Goal: Task Accomplishment & Management: Complete application form

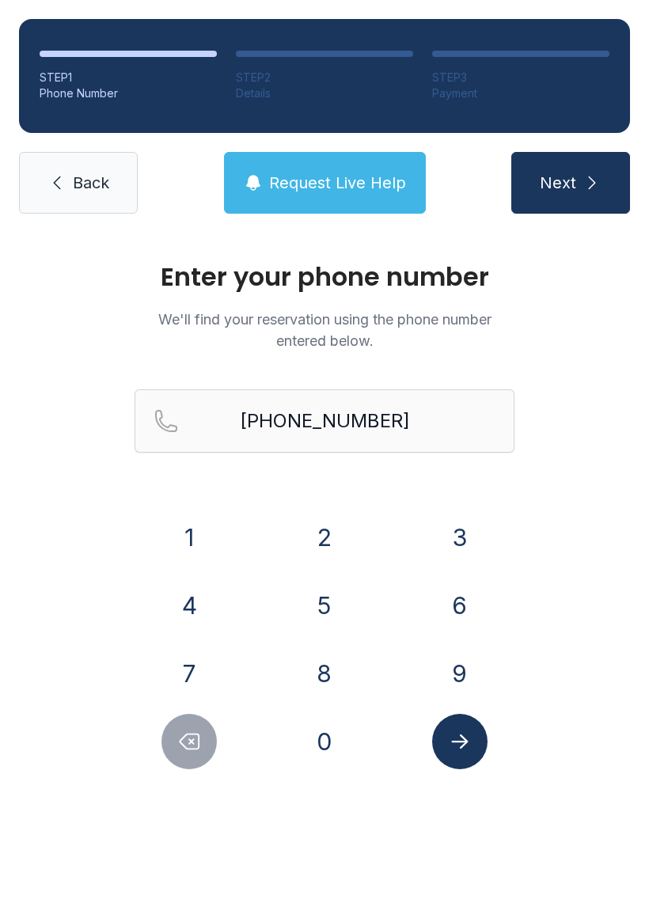
click at [464, 553] on button "3" at bounding box center [459, 537] width 55 height 55
click at [344, 669] on button "8" at bounding box center [324, 673] width 55 height 55
click at [203, 606] on button "4" at bounding box center [188, 605] width 55 height 55
click at [189, 657] on button "7" at bounding box center [188, 673] width 55 height 55
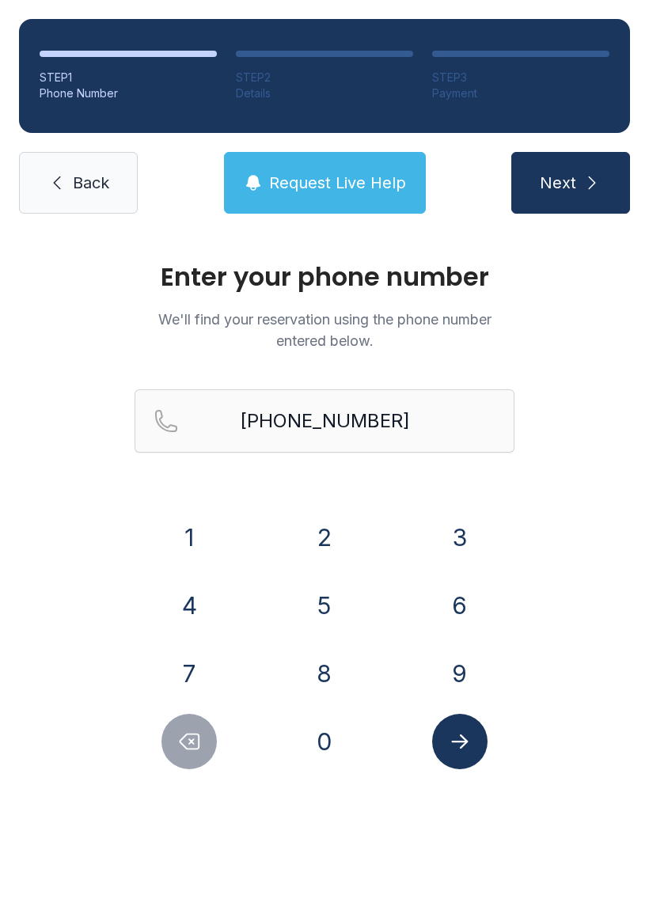
click at [310, 561] on button "2" at bounding box center [324, 537] width 55 height 55
click at [460, 665] on button "9" at bounding box center [459, 673] width 55 height 55
click at [455, 529] on button "3" at bounding box center [459, 537] width 55 height 55
click at [197, 739] on icon "Delete number" at bounding box center [189, 742] width 24 height 24
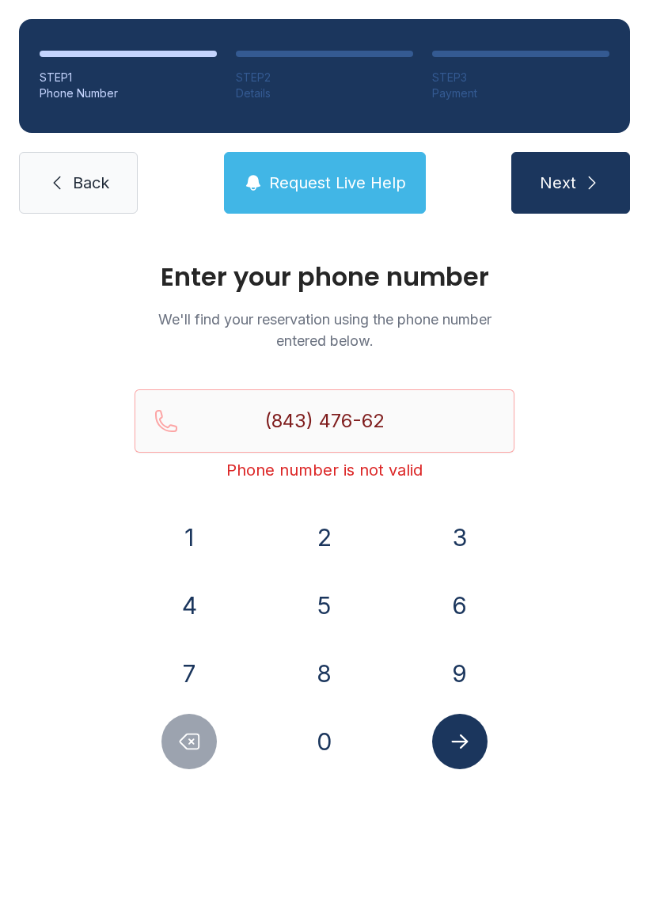
click at [163, 750] on button "Delete number" at bounding box center [188, 741] width 55 height 55
click at [161, 748] on div at bounding box center [190, 741] width 110 height 55
click at [172, 735] on button "Delete number" at bounding box center [188, 741] width 55 height 55
click at [185, 727] on button "Delete number" at bounding box center [188, 741] width 55 height 55
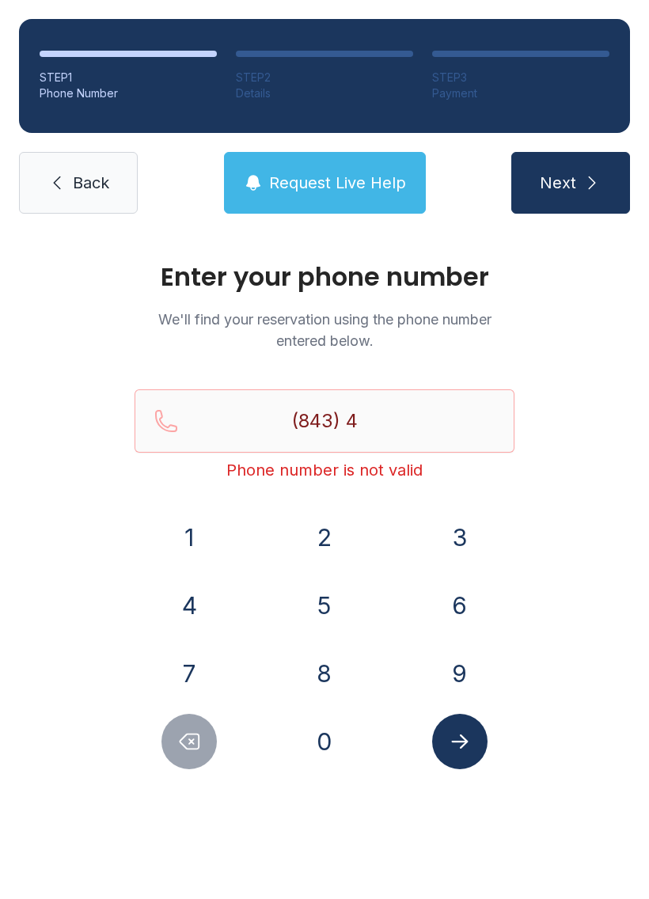
click at [184, 739] on icon "Delete number" at bounding box center [189, 742] width 19 height 15
click at [459, 530] on button "3" at bounding box center [459, 537] width 55 height 55
click at [327, 671] on button "8" at bounding box center [324, 673] width 55 height 55
click at [194, 596] on button "4" at bounding box center [188, 605] width 55 height 55
click at [193, 663] on button "7" at bounding box center [188, 673] width 55 height 55
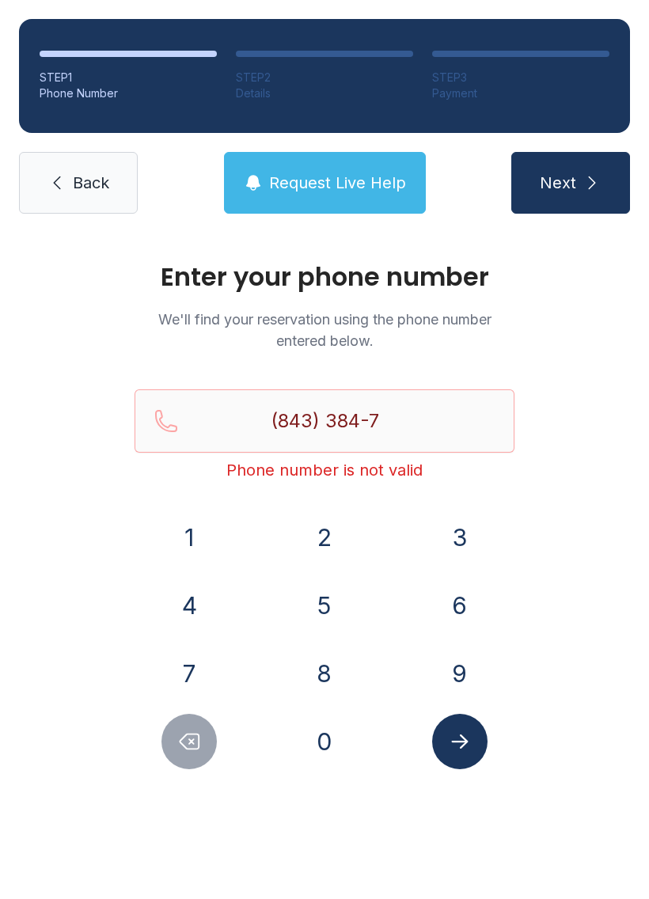
click at [324, 545] on button "2" at bounding box center [324, 537] width 55 height 55
click at [460, 675] on button "9" at bounding box center [459, 673] width 55 height 55
click at [469, 531] on button "3" at bounding box center [459, 537] width 55 height 55
type input "[PHONE_NUMBER]"
click at [576, 190] on span "Next" at bounding box center [558, 183] width 36 height 22
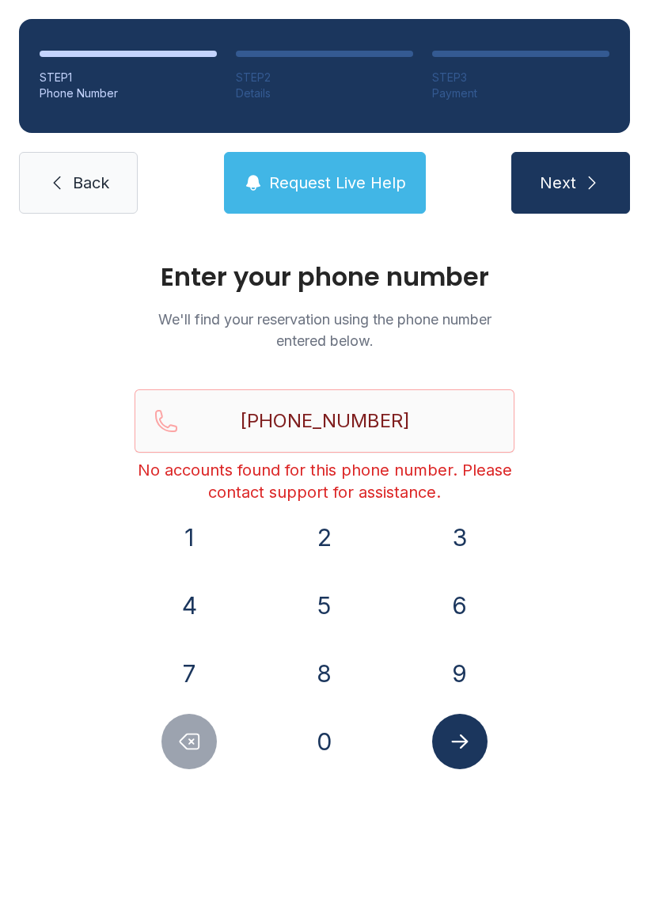
click at [86, 184] on span "Back" at bounding box center [91, 183] width 36 height 22
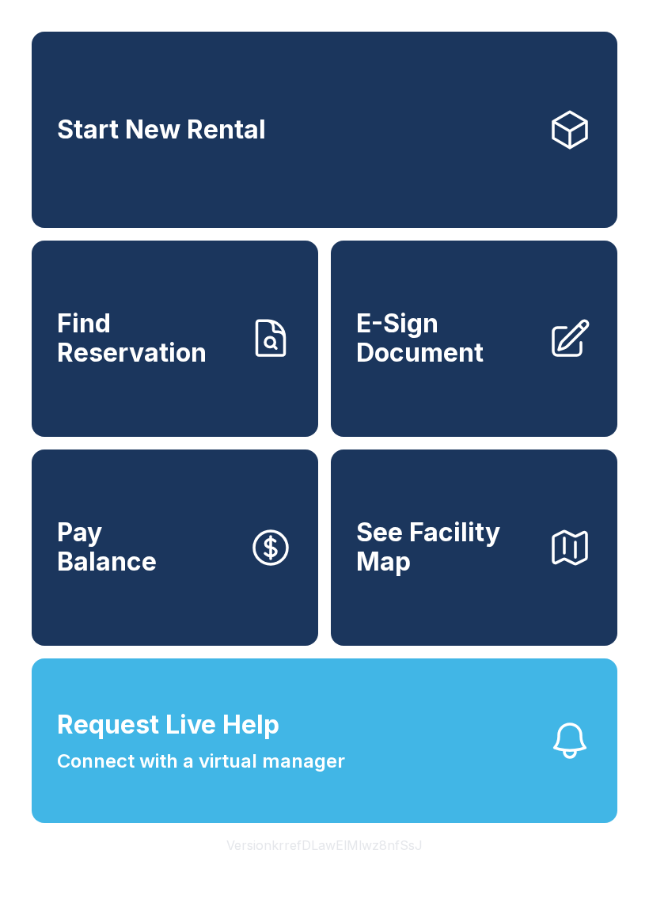
click at [495, 154] on link "Start New Rental" at bounding box center [325, 130] width 586 height 196
